Goal: Task Accomplishment & Management: Manage account settings

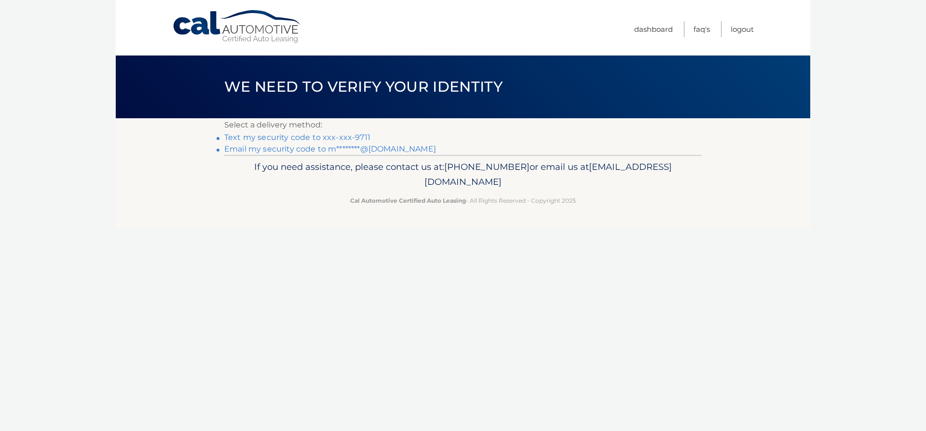
click at [352, 137] on link "Text my security code to xxx-xxx-9711" at bounding box center [297, 137] width 146 height 9
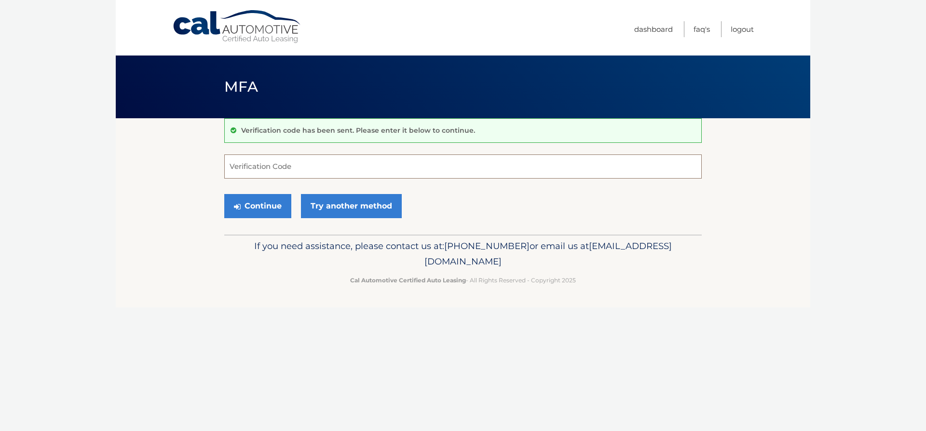
click at [282, 170] on input "Verification Code" at bounding box center [462, 166] width 477 height 24
type input "923100"
click at [266, 205] on button "Continue" at bounding box center [257, 206] width 67 height 24
